Goal: Communication & Community: Answer question/provide support

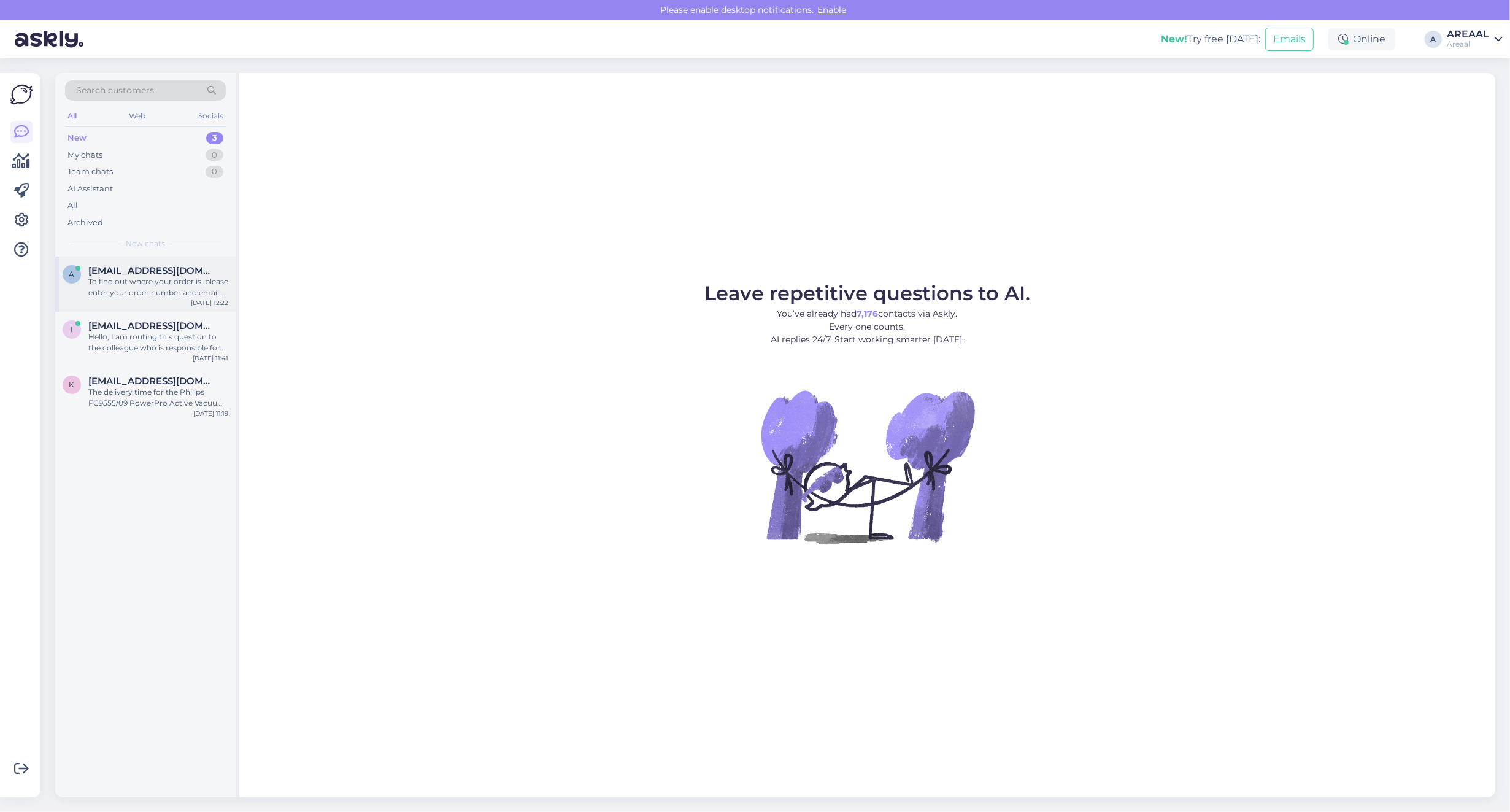
click at [158, 277] on div "To find out where your order is, please enter your order number and email at on…" at bounding box center [158, 287] width 140 height 22
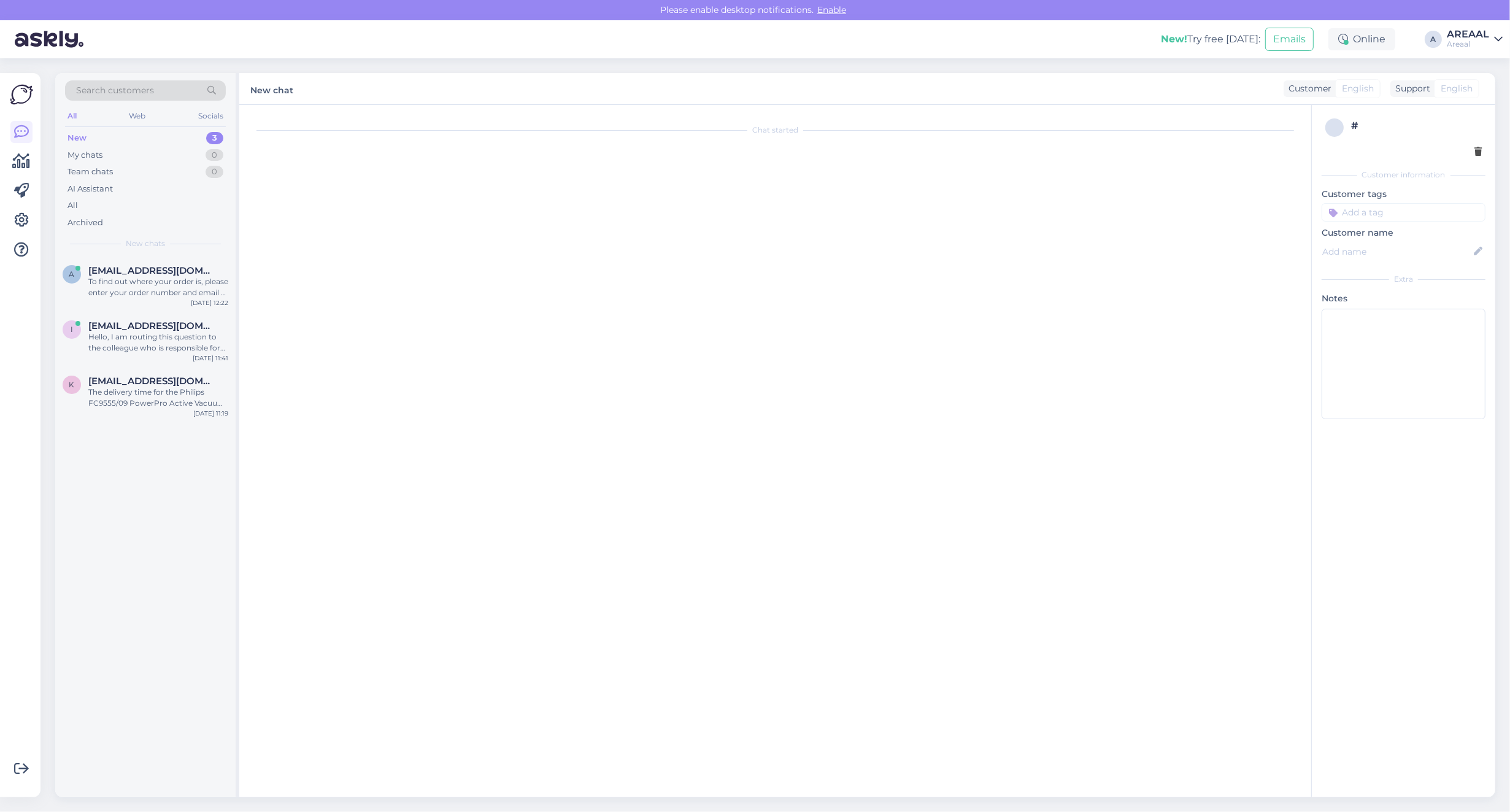
scroll to position [267, 0]
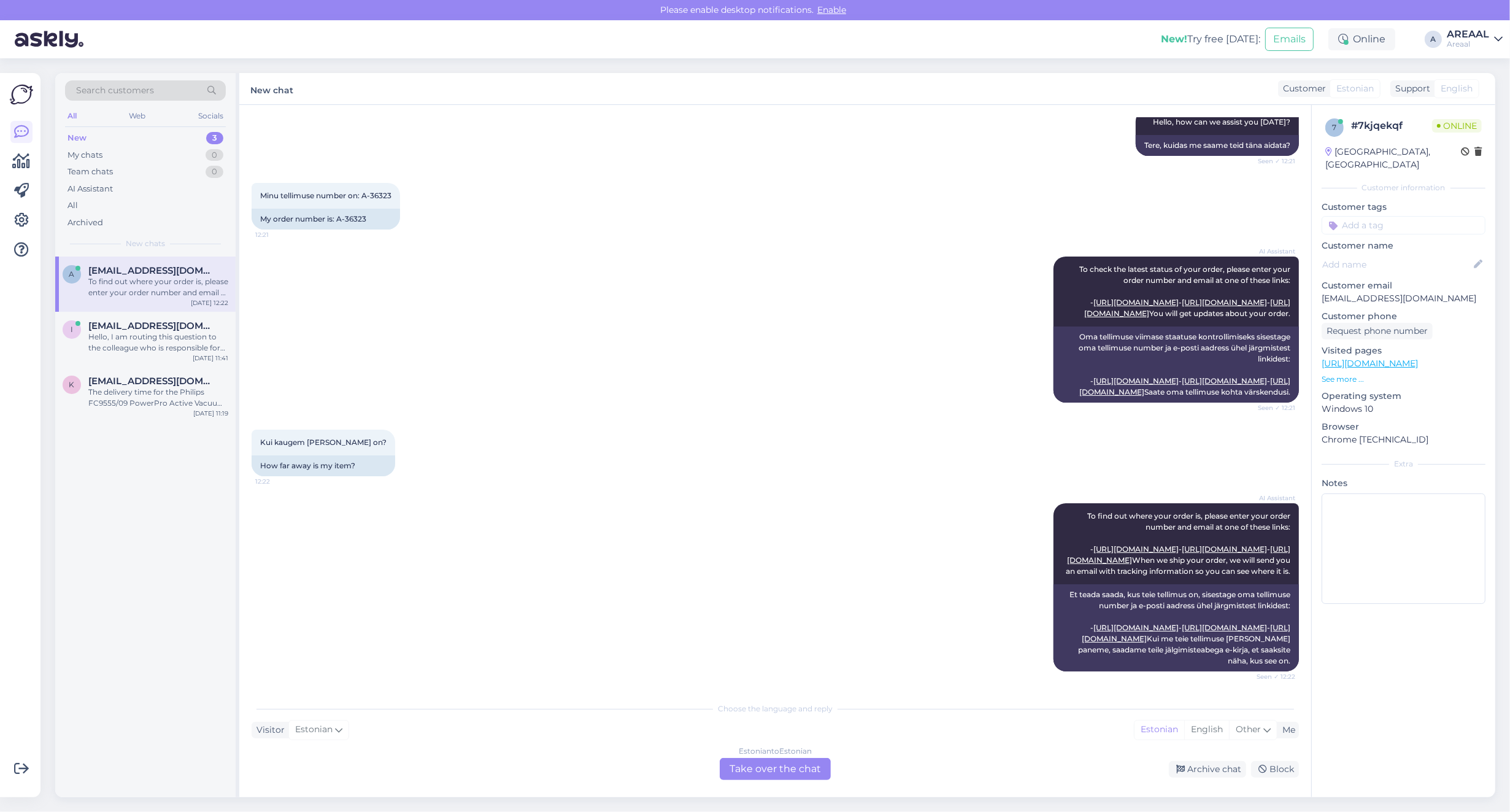
click at [145, 422] on div "a [EMAIL_ADDRESS][DOMAIN_NAME] To find out where your order is, please enter yo…" at bounding box center [145, 527] width 180 height 541
click at [150, 412] on div "k [EMAIL_ADDRESS][DOMAIN_NAME] The delivery time for the Philips FC9555/09 Powe…" at bounding box center [145, 394] width 180 height 55
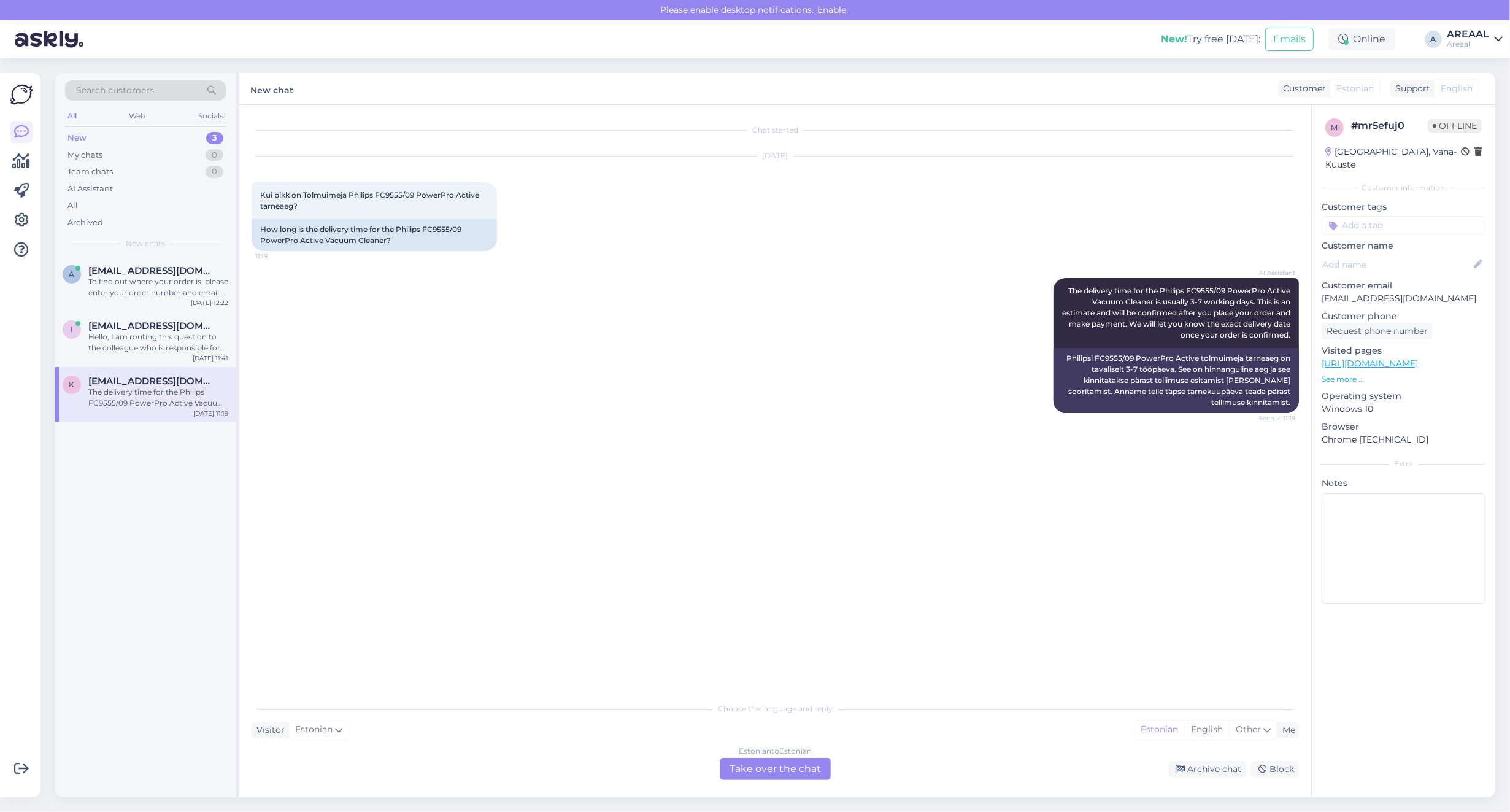
scroll to position [0, 0]
click at [1175, 772] on div "Archive chat" at bounding box center [1207, 769] width 77 height 16
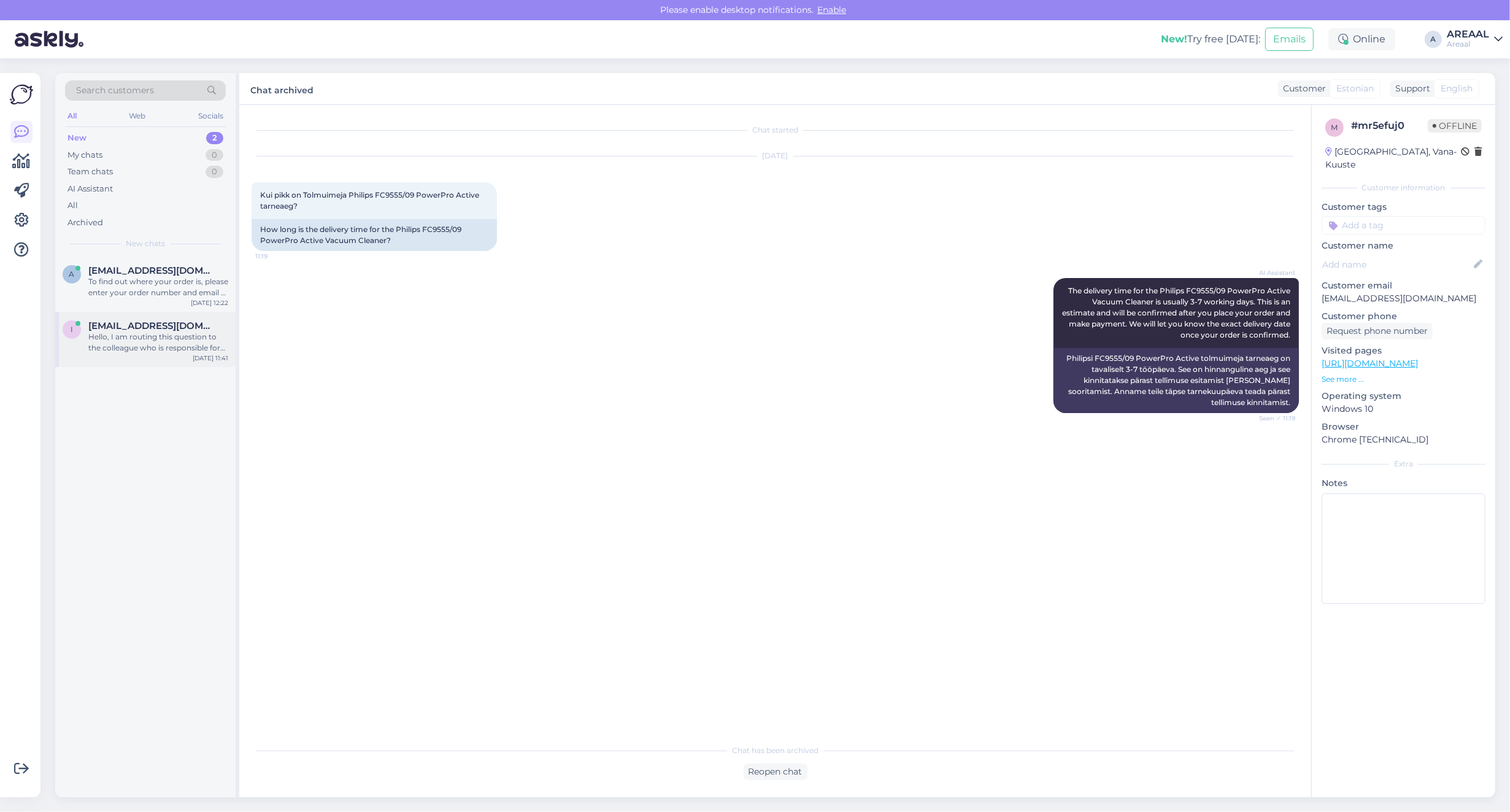
click at [224, 360] on div "[DATE] 11:41" at bounding box center [210, 357] width 36 height 9
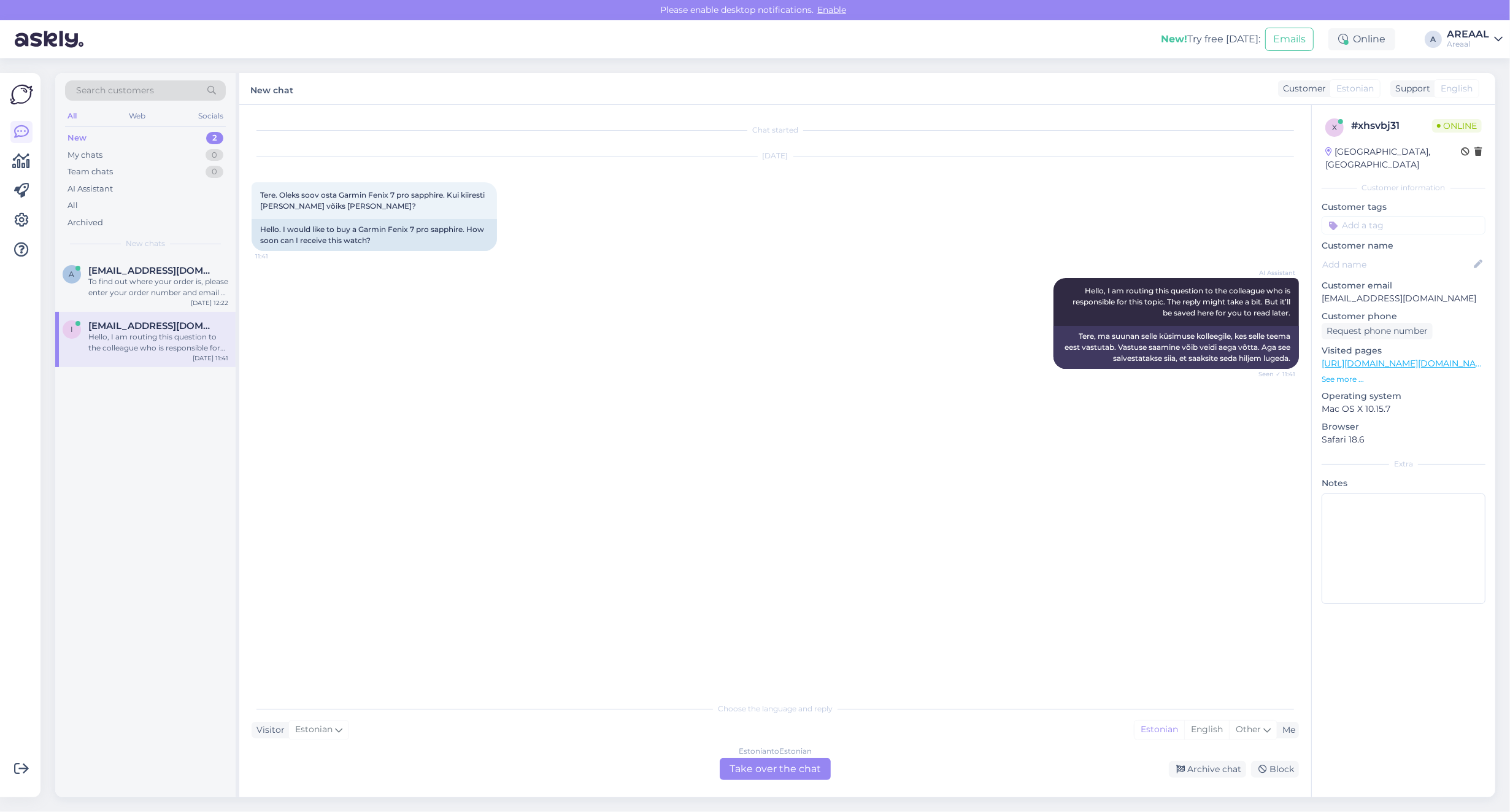
click at [799, 758] on div "Estonian to Estonian Take over the chat" at bounding box center [775, 769] width 111 height 22
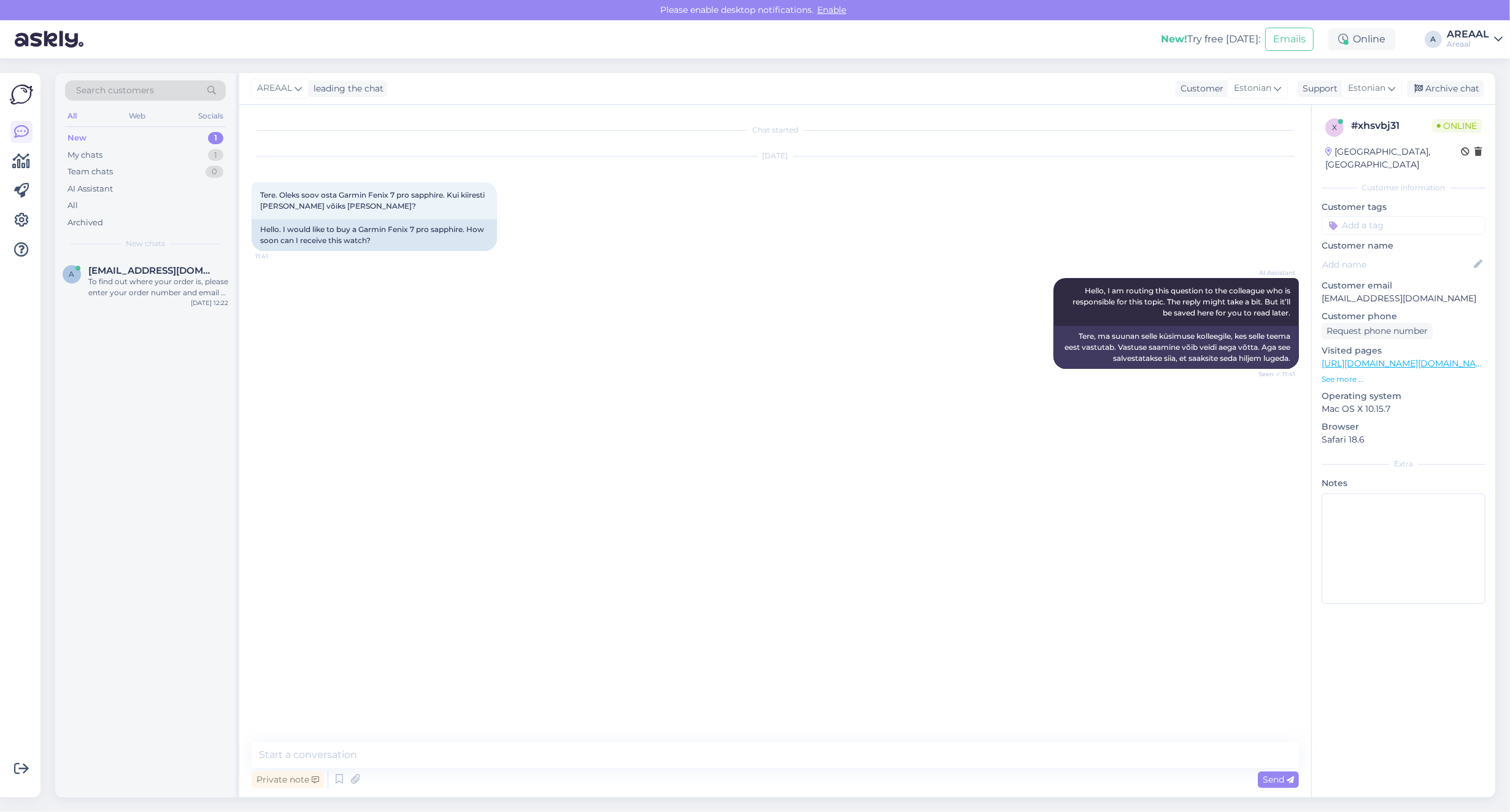
click at [798, 768] on div "Private note Send" at bounding box center [775, 779] width 1048 height 23
click at [799, 763] on textarea at bounding box center [775, 755] width 1048 height 26
type textarea "Orienteeruv tarneaeg 1-2 nädalat"
click at [1440, 92] on div "Archive chat" at bounding box center [1445, 89] width 77 height 16
click at [975, 44] on div "New! Try free [DATE]: Emails Online A AREAAL Areaal" at bounding box center [755, 40] width 1510 height 38
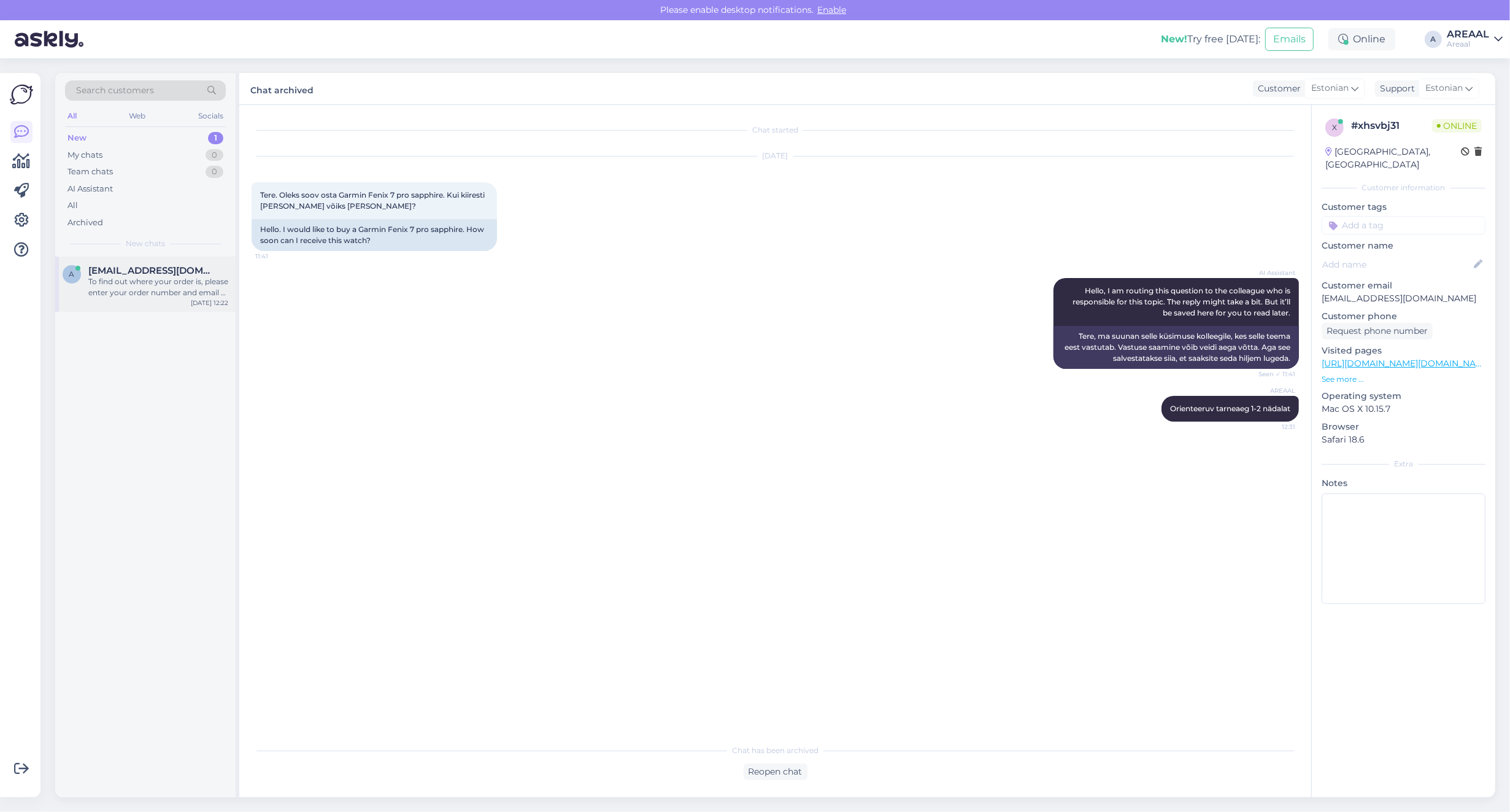
click at [102, 300] on div "a [EMAIL_ADDRESS][DOMAIN_NAME] To find out where your order is, please enter yo…" at bounding box center [145, 284] width 180 height 55
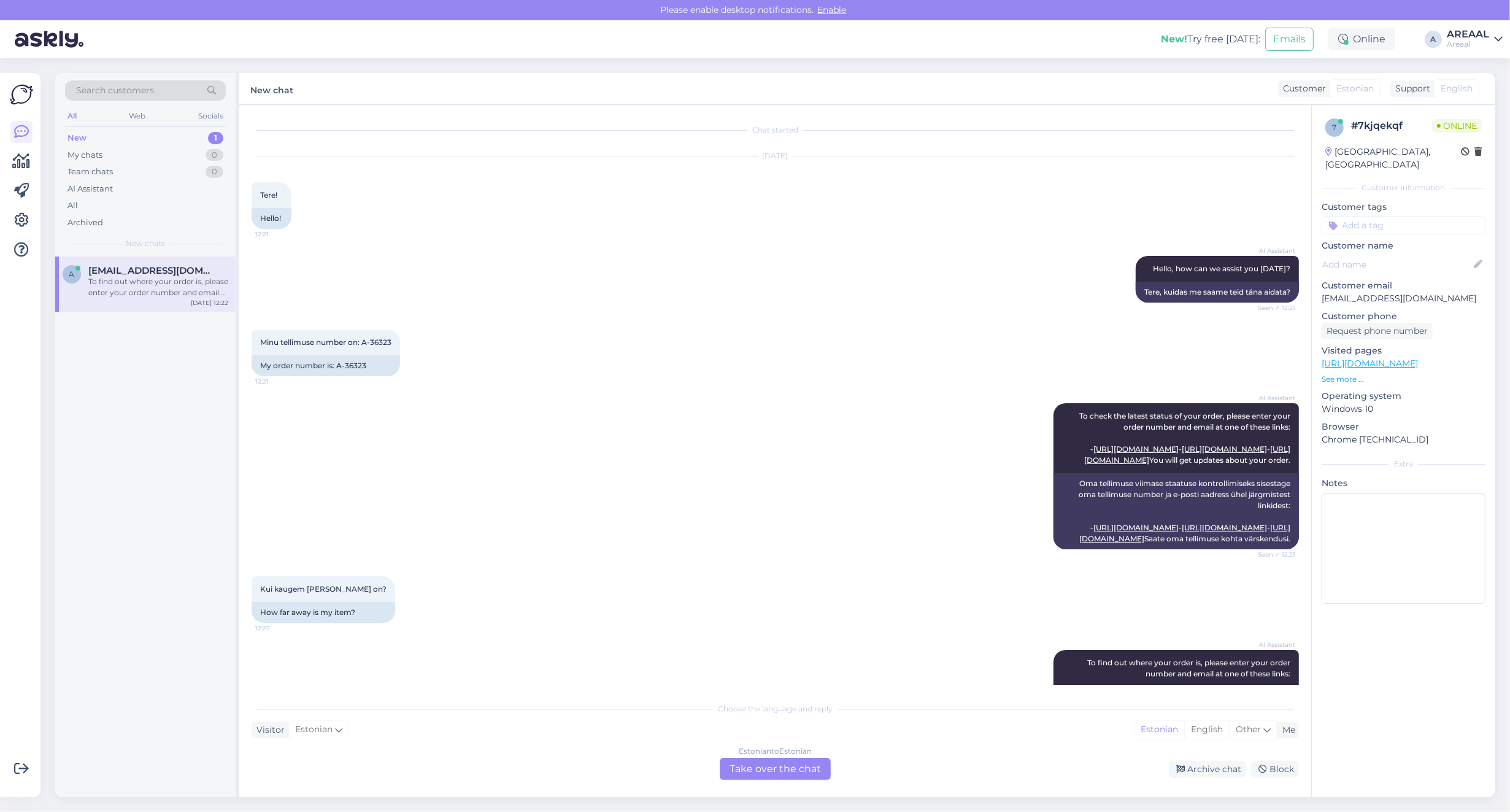
scroll to position [267, 0]
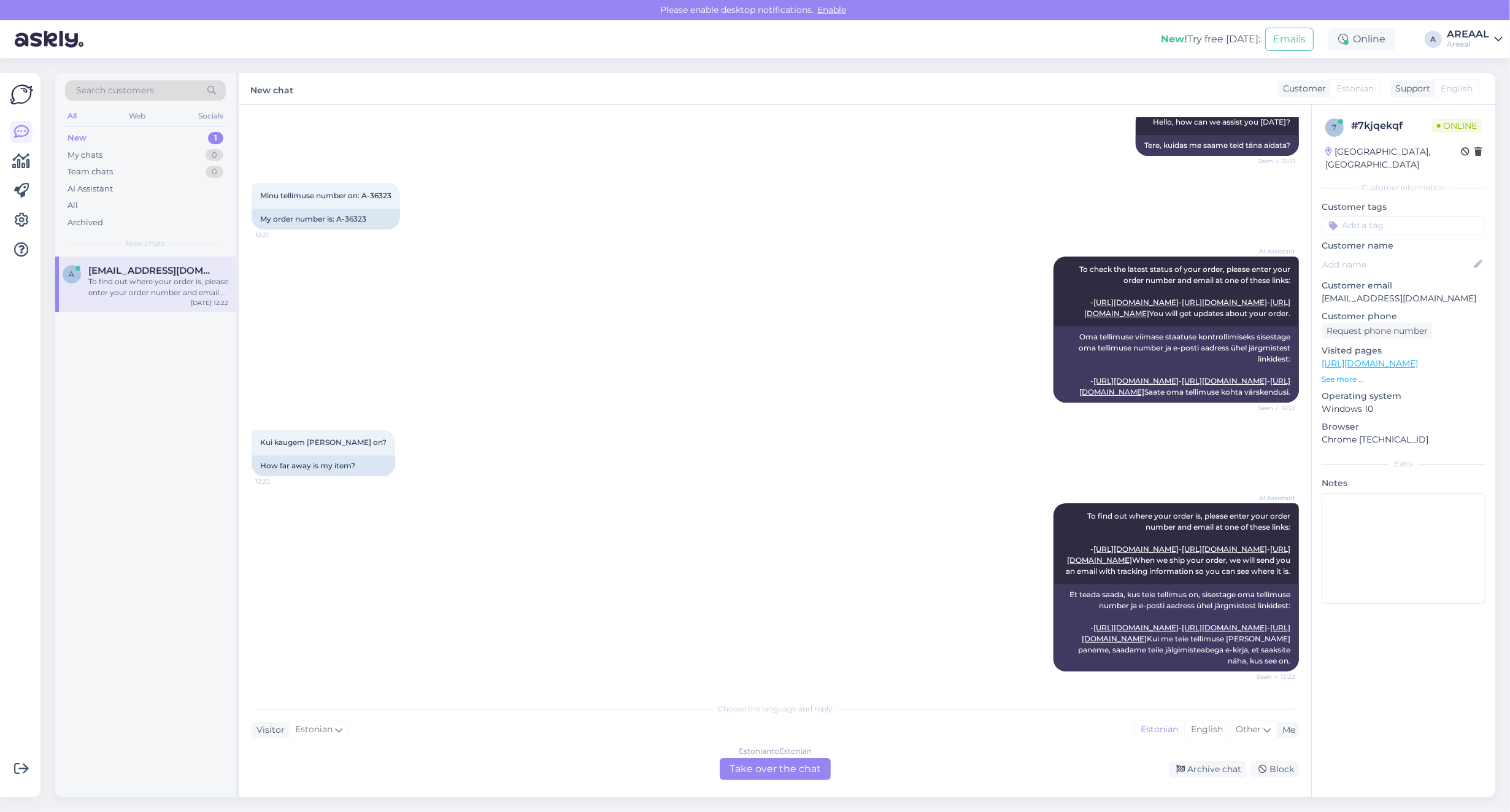
click at [566, 416] on div "Kui kaugem [PERSON_NAME] on? 12:22 How far away is my item?" at bounding box center [775, 453] width 1048 height 74
click at [758, 759] on div "Estonian to Estonian Take over the chat" at bounding box center [775, 769] width 111 height 22
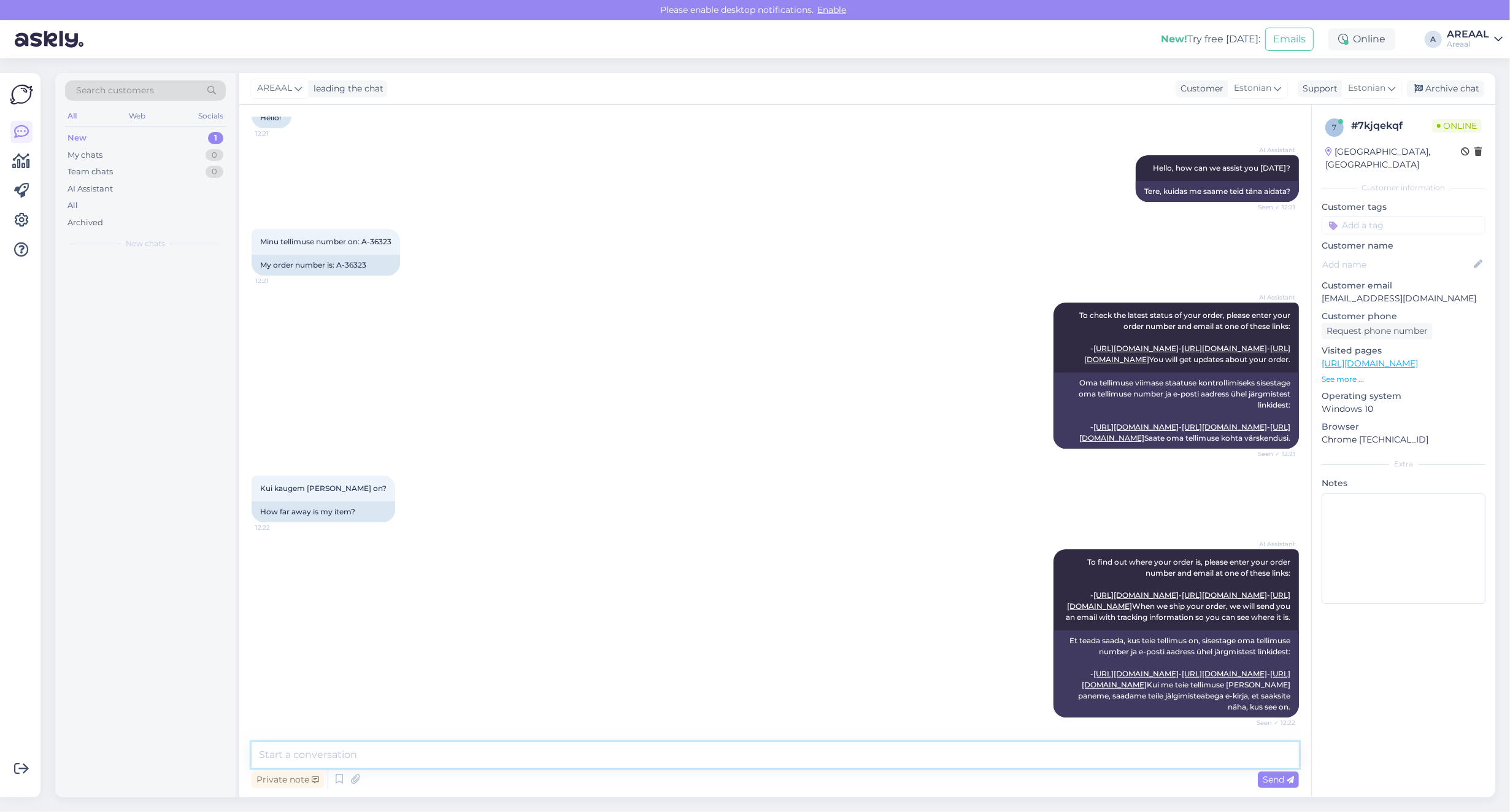
drag, startPoint x: 758, startPoint y: 759, endPoint x: 763, endPoint y: 764, distance: 7.1
click at [763, 764] on textarea at bounding box center [775, 755] width 1048 height 26
click at [767, 764] on textarea at bounding box center [775, 755] width 1048 height 26
type textarea "Tere! Teie saadetud e-mailile vastatakse infoga tänase või homse tööpäeva jooks…"
